Goal: Information Seeking & Learning: Learn about a topic

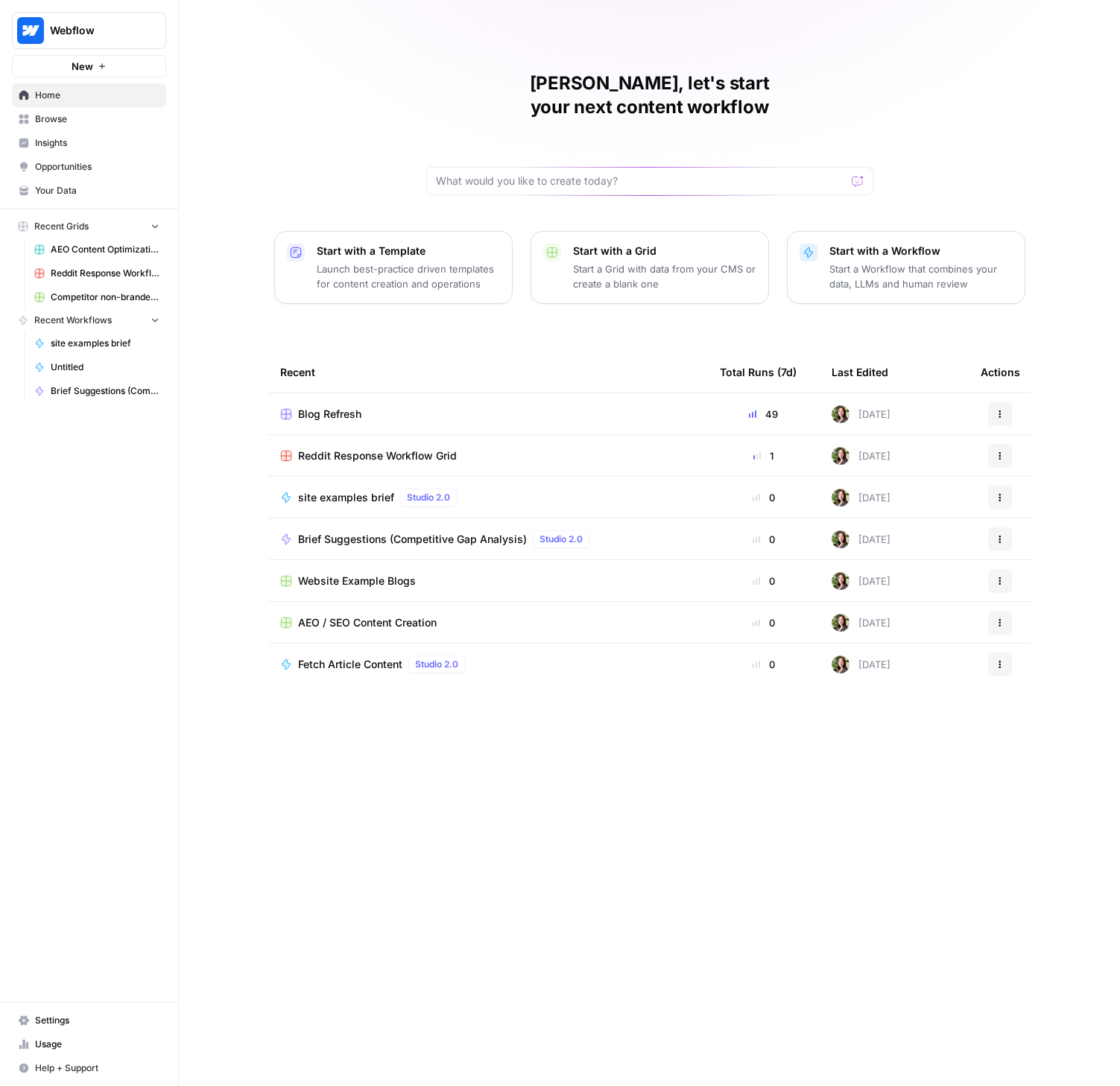
click at [63, 145] on span "Insights" at bounding box center [97, 143] width 124 height 13
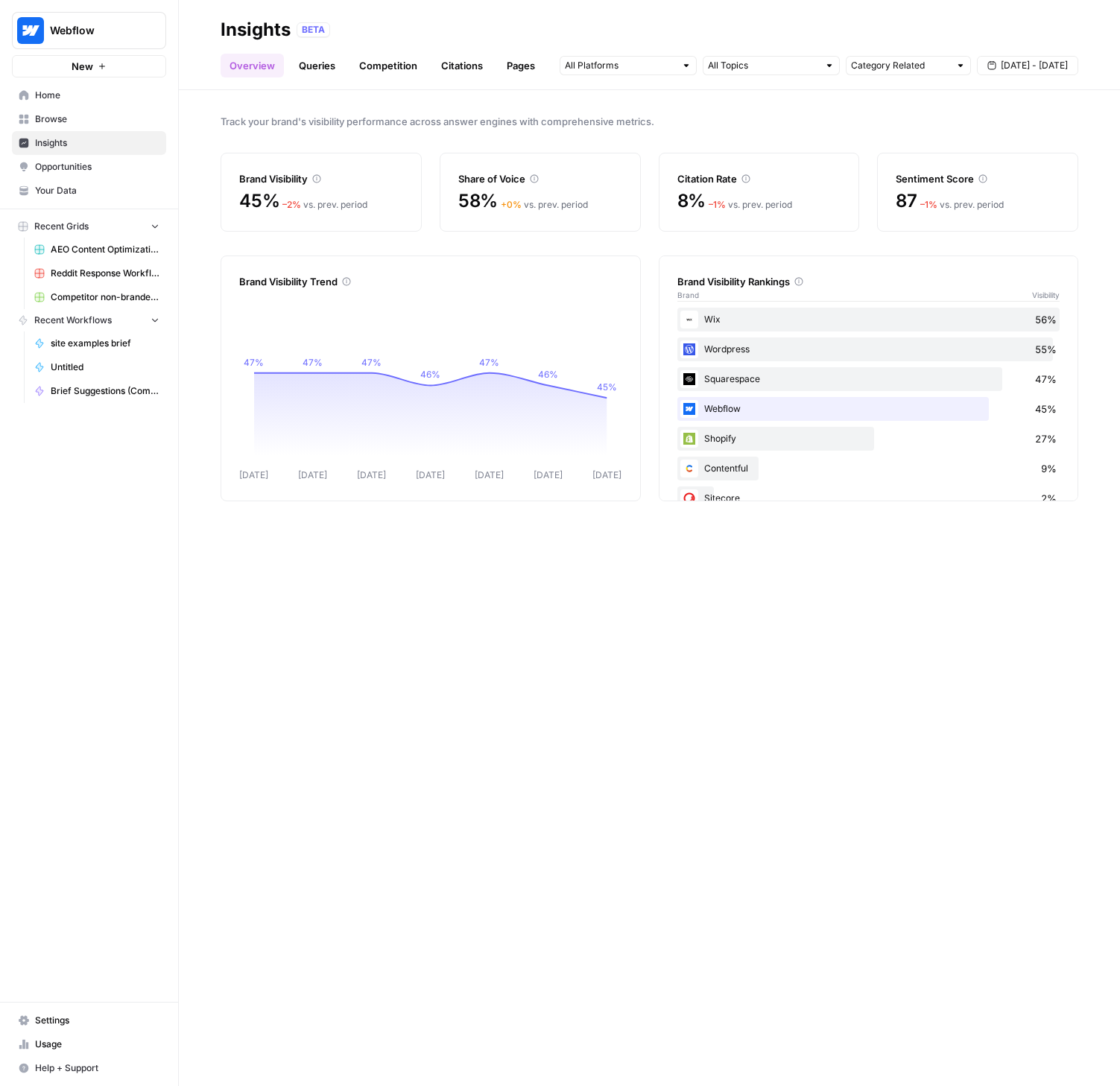
click at [324, 67] on link "Queries" at bounding box center [317, 66] width 55 height 24
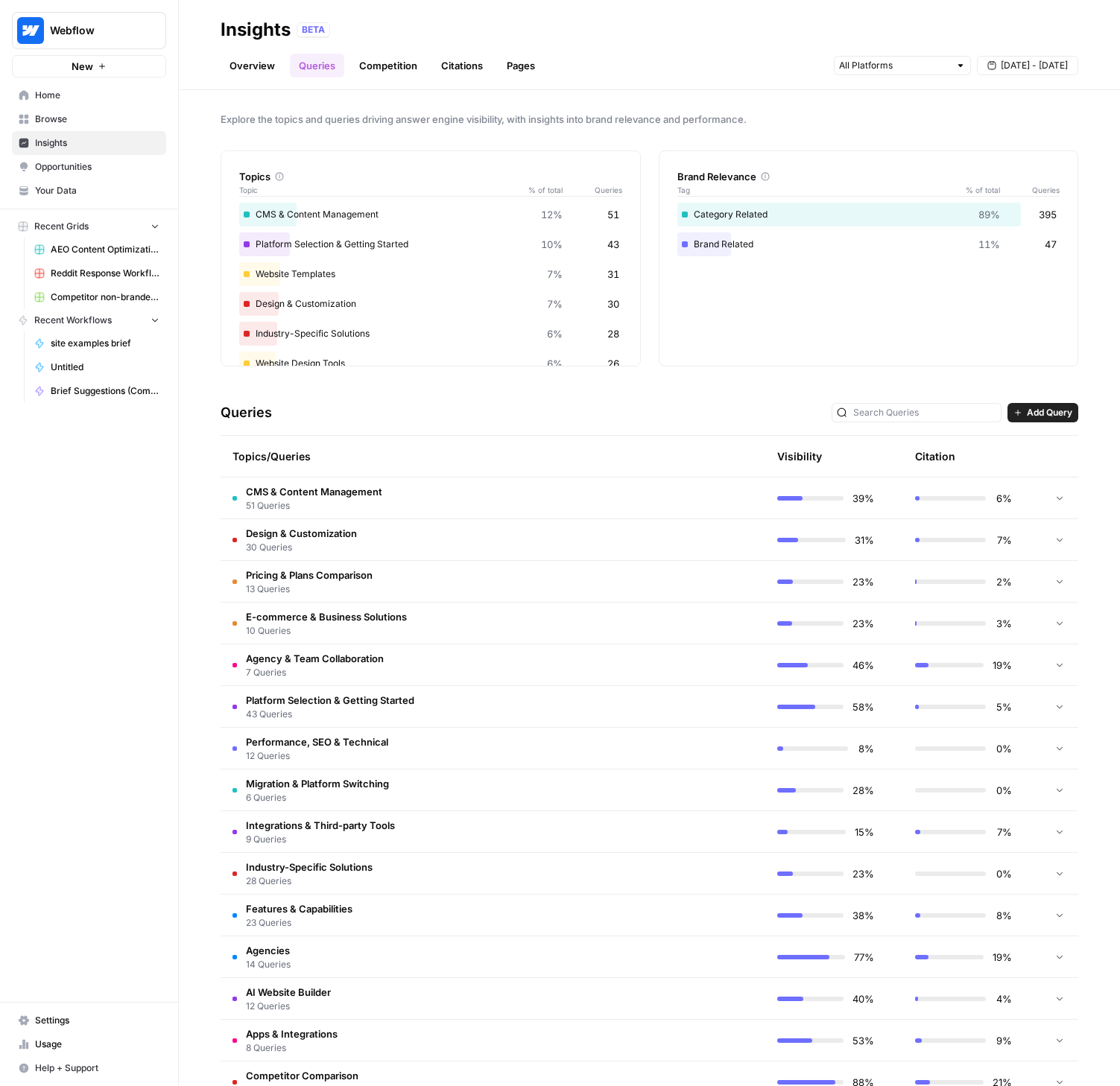
scroll to position [3, 0]
click at [323, 825] on span "Integrations & Third-party Tools" at bounding box center [320, 825] width 149 height 15
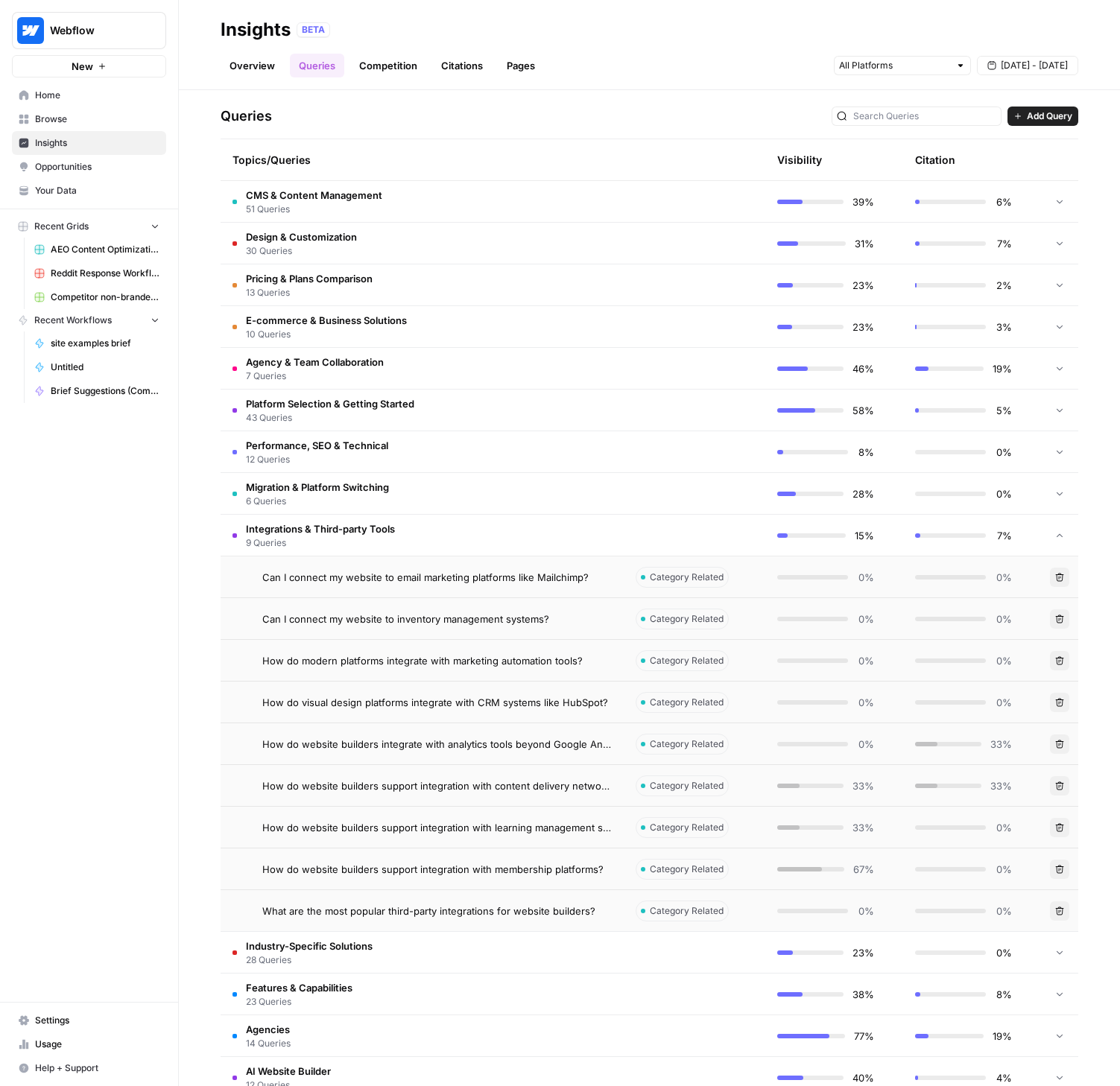
scroll to position [300, 0]
click at [508, 707] on span "How do visual design platforms integrate with CRM systems like HubSpot?" at bounding box center [435, 702] width 346 height 15
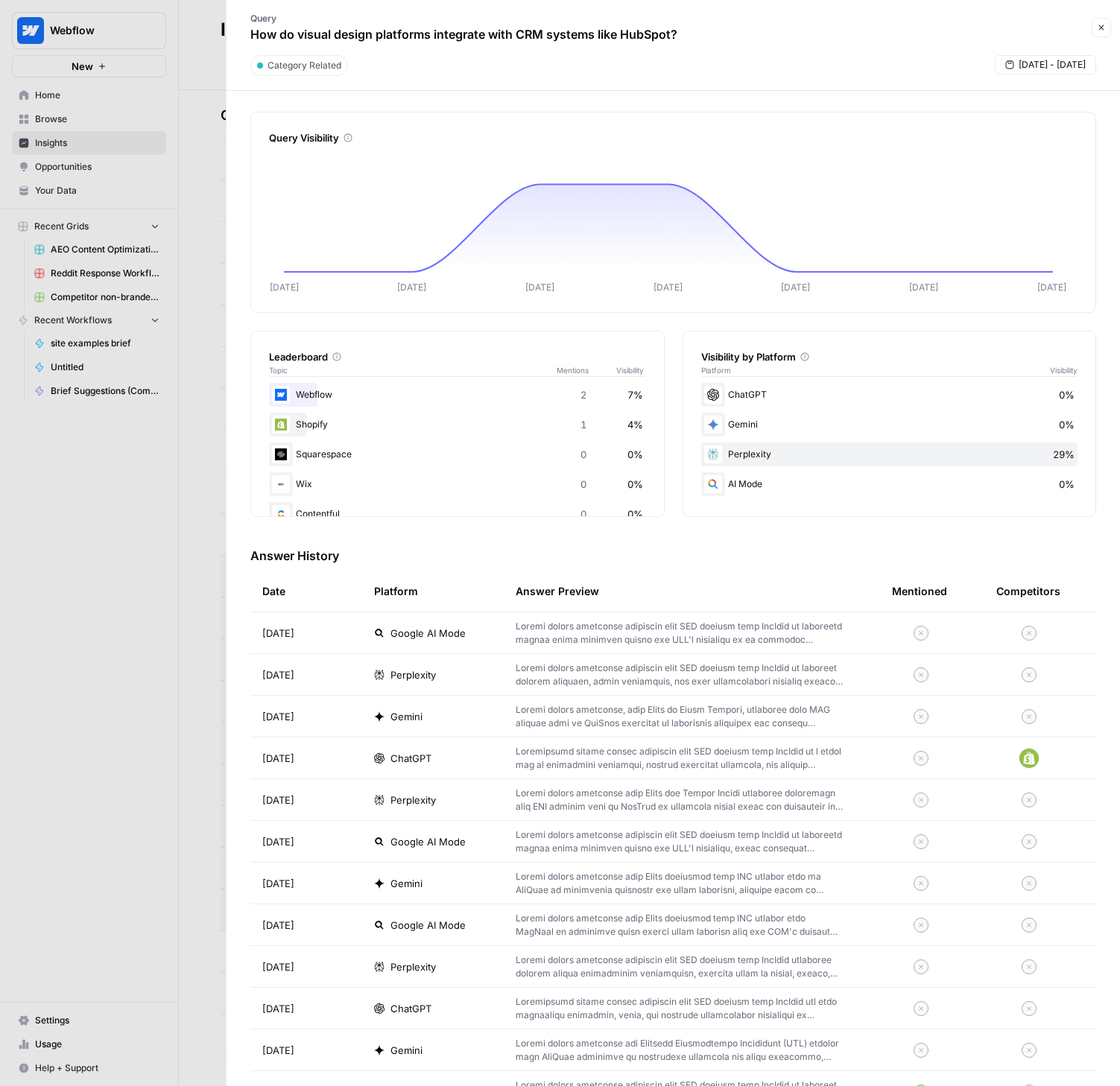
scroll to position [19, 0]
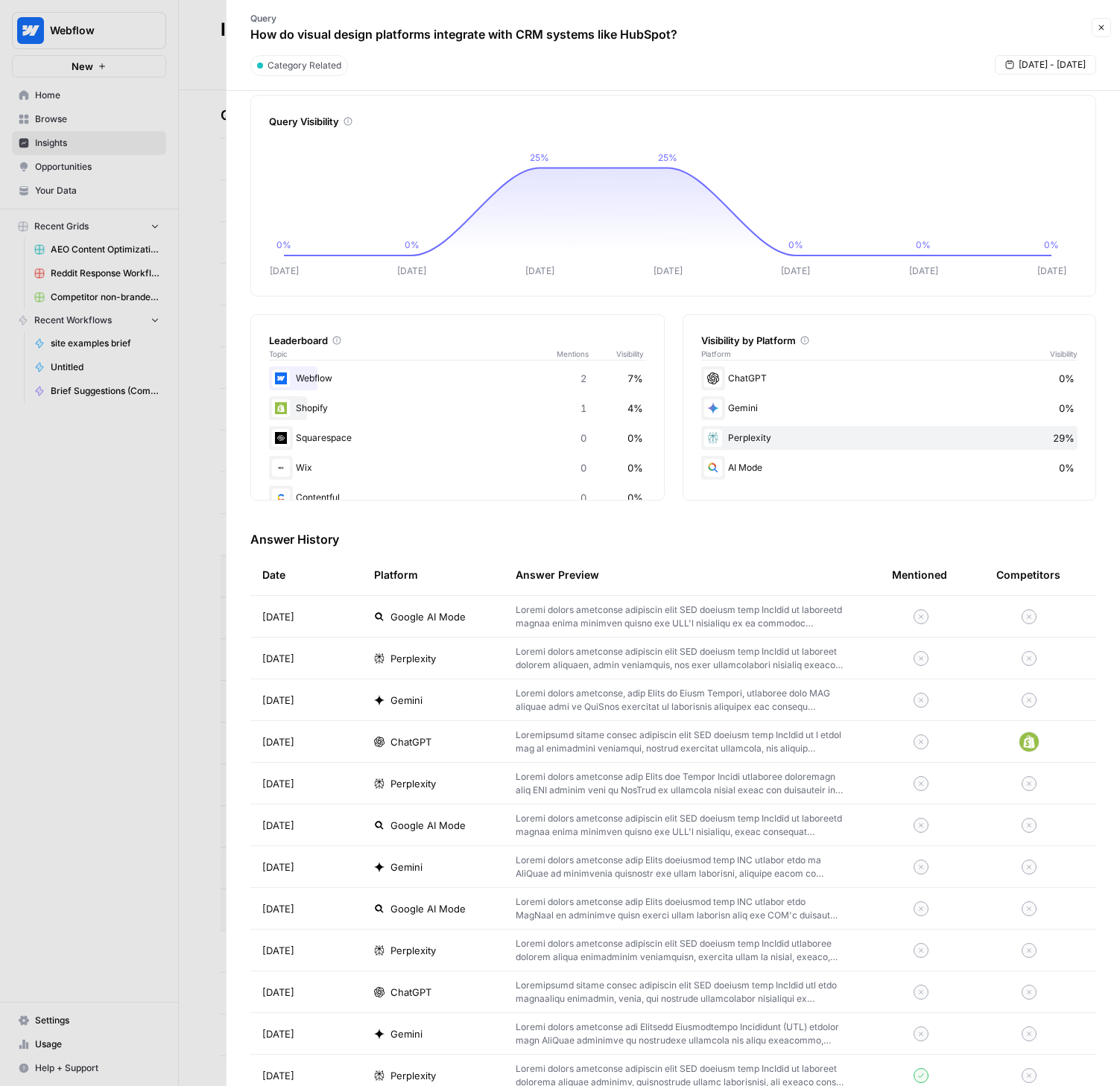
click at [631, 626] on p at bounding box center [679, 616] width 329 height 27
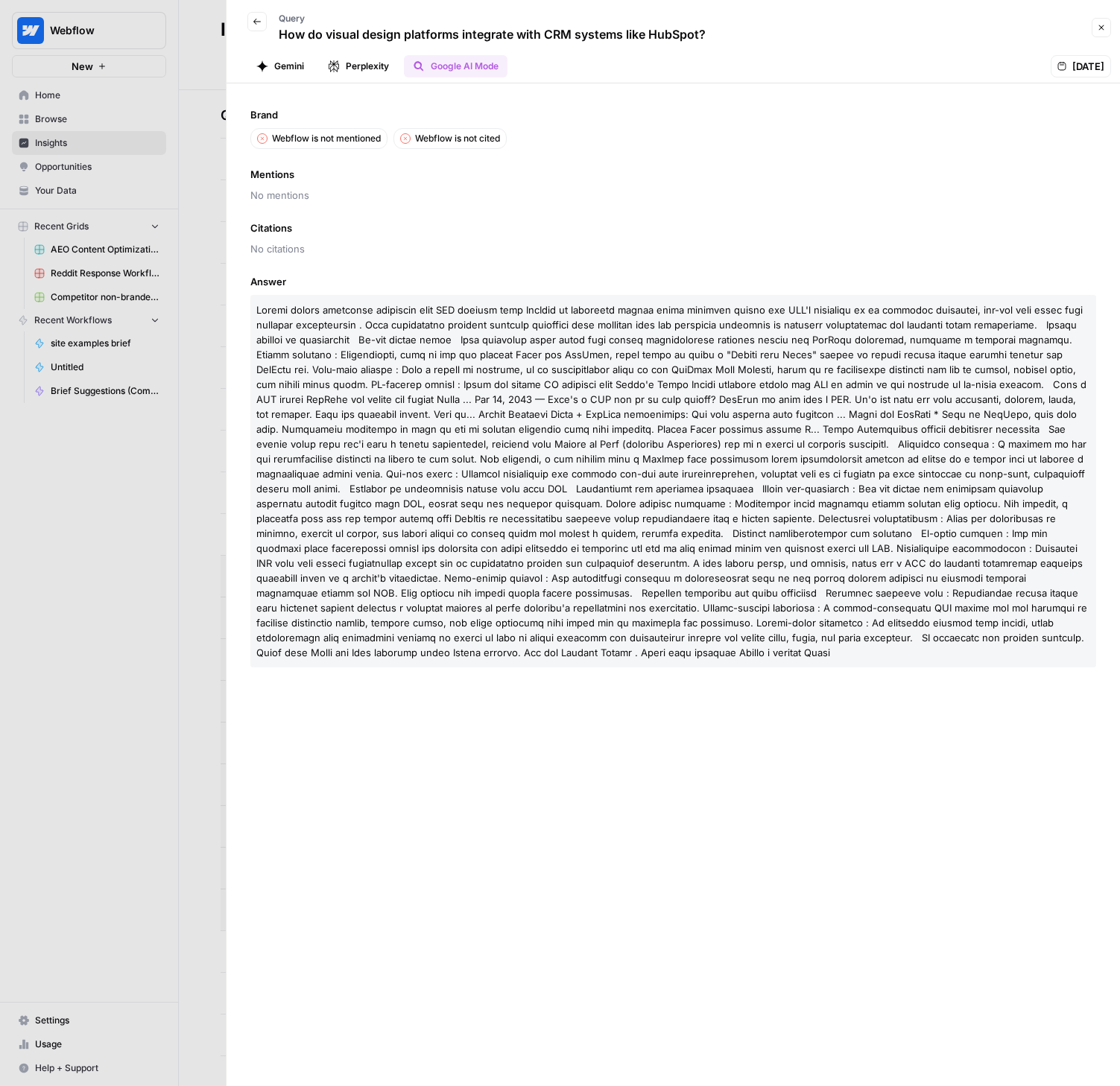
drag, startPoint x: 259, startPoint y: 25, endPoint x: 232, endPoint y: 348, distance: 324.1
click at [259, 25] on icon "button" at bounding box center [256, 22] width 9 height 9
